Goal: Information Seeking & Learning: Learn about a topic

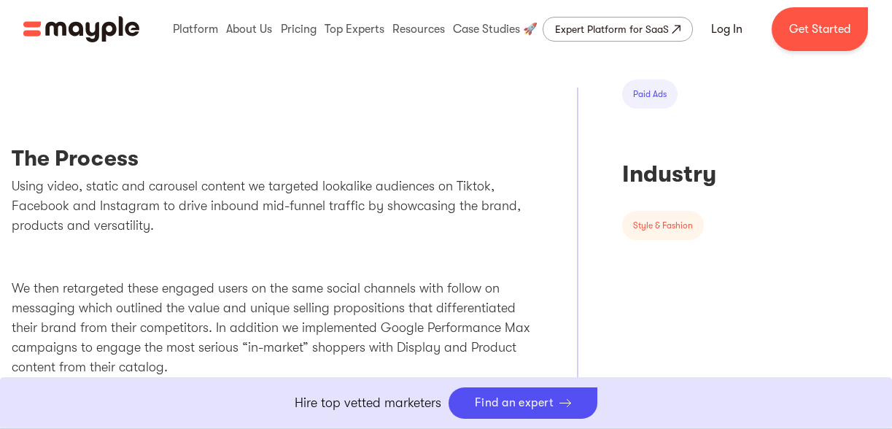
scroll to position [802, 0]
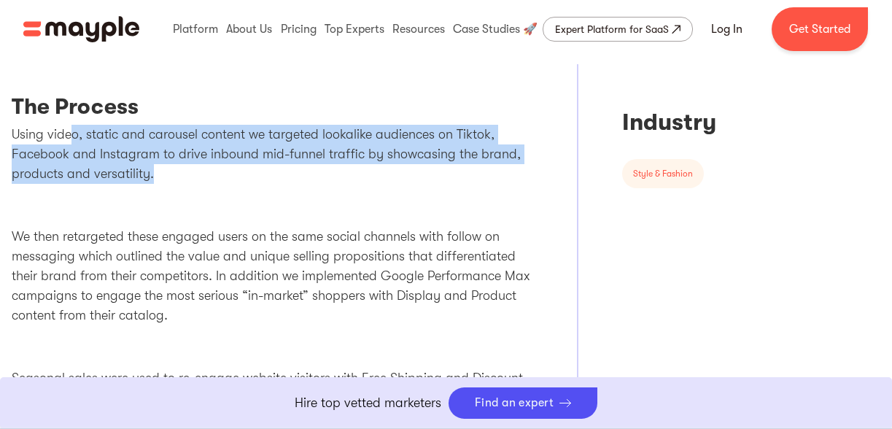
drag, startPoint x: 71, startPoint y: 131, endPoint x: 348, endPoint y: 166, distance: 278.5
click at [348, 166] on p "Using video, static and carousel content we targeted lookalike audiences on Tik…" at bounding box center [272, 154] width 521 height 59
click at [265, 171] on p "Using video, static and carousel content we targeted lookalike audiences on Tik…" at bounding box center [272, 154] width 521 height 59
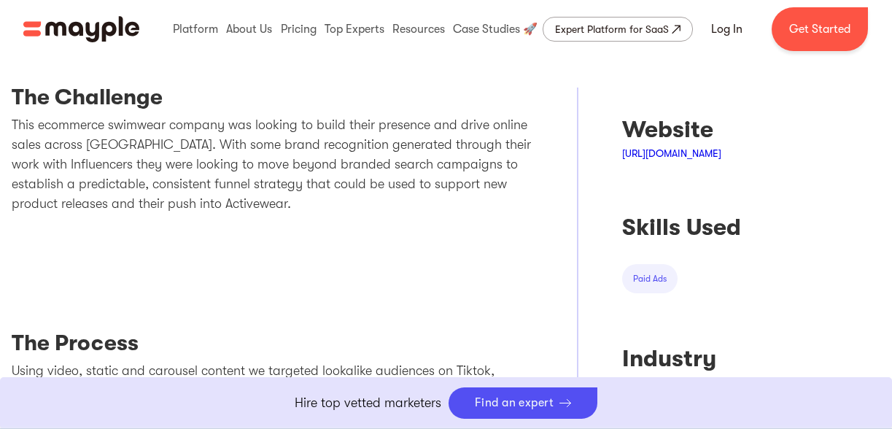
scroll to position [510, 0]
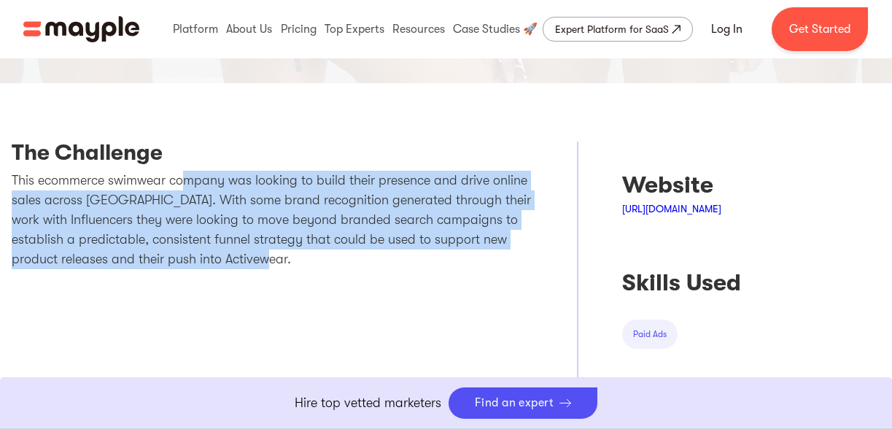
drag, startPoint x: 183, startPoint y: 171, endPoint x: 448, endPoint y: 252, distance: 277.4
click at [448, 252] on p "This ecommerce swimwear company was looking to build their presence and drive o…" at bounding box center [272, 220] width 521 height 98
click at [230, 226] on p "This ecommerce swimwear company was looking to build their presence and drive o…" at bounding box center [272, 220] width 521 height 98
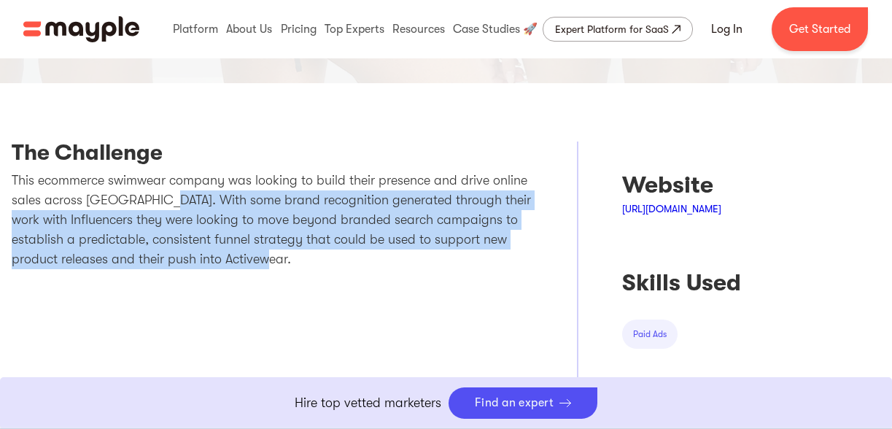
drag, startPoint x: 162, startPoint y: 197, endPoint x: 479, endPoint y: 264, distance: 324.1
click at [479, 264] on p "This ecommerce swimwear company was looking to build their presence and drive o…" at bounding box center [272, 220] width 521 height 98
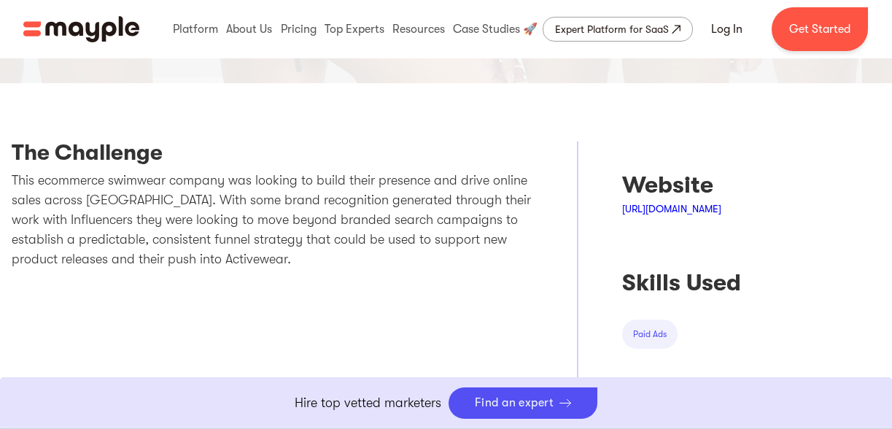
click at [142, 194] on p "This ecommerce swimwear company was looking to build their presence and drive o…" at bounding box center [272, 220] width 521 height 98
drag, startPoint x: 176, startPoint y: 197, endPoint x: 187, endPoint y: 198, distance: 11.0
click at [187, 198] on p "This ecommerce swimwear company was looking to build their presence and drive o…" at bounding box center [272, 220] width 521 height 98
click at [285, 182] on p "This ecommerce swimwear company was looking to build their presence and drive o…" at bounding box center [272, 220] width 521 height 98
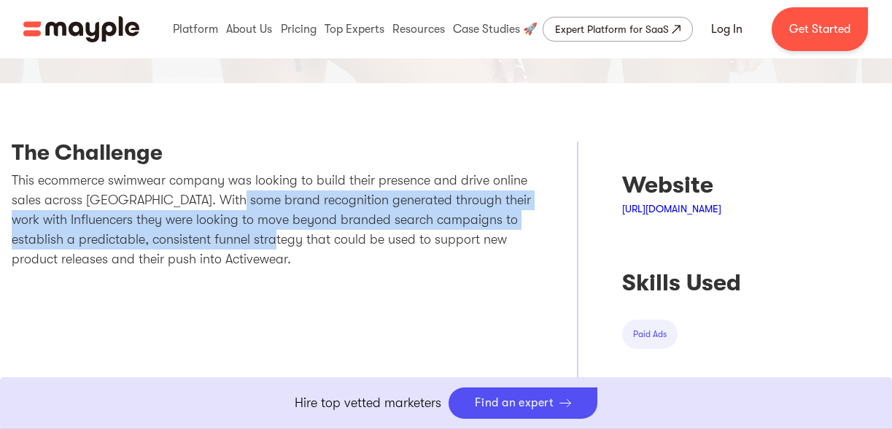
drag, startPoint x: 225, startPoint y: 197, endPoint x: 300, endPoint y: 247, distance: 89.8
click at [300, 247] on p "This ecommerce swimwear company was looking to build their presence and drive o…" at bounding box center [272, 220] width 521 height 98
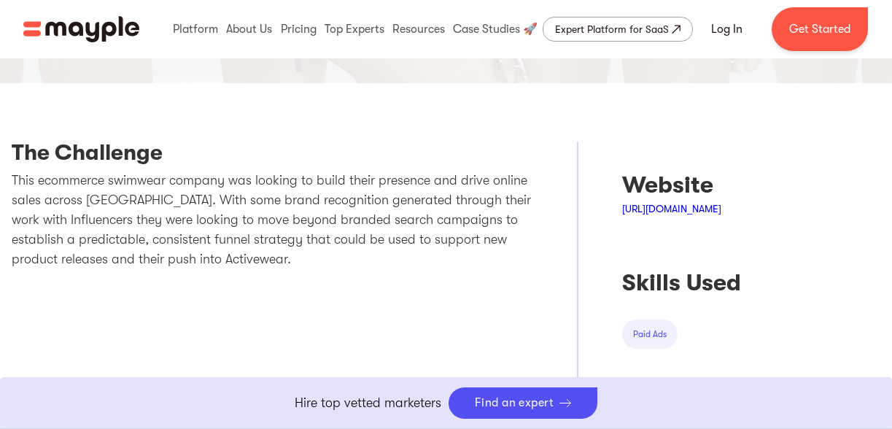
click at [282, 263] on p "This ecommerce swimwear company was looking to build their presence and drive o…" at bounding box center [272, 220] width 521 height 98
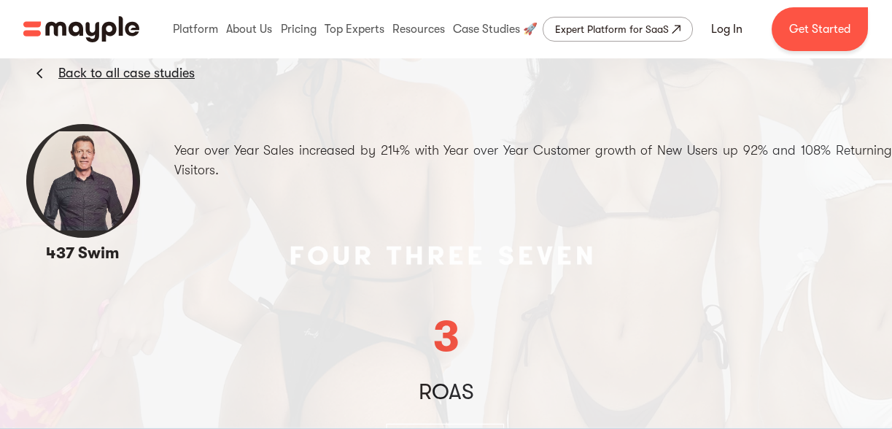
scroll to position [0, 0]
